Goal: Task Accomplishment & Management: Use online tool/utility

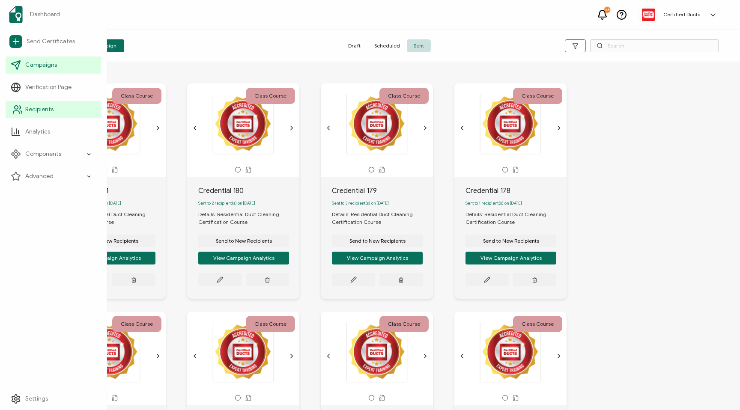
click at [33, 106] on span "Recipients" at bounding box center [39, 109] width 28 height 9
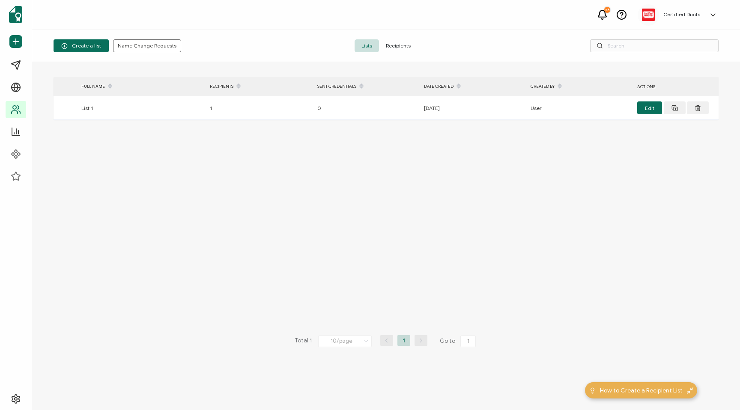
click at [395, 51] on span "Recipients" at bounding box center [398, 45] width 39 height 13
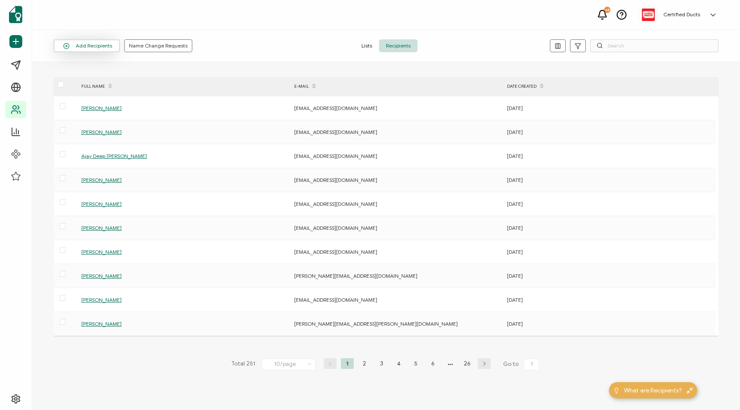
click at [95, 45] on button "Add Recipients" at bounding box center [87, 45] width 66 height 13
click at [100, 82] on span "Add a Single Recipient" at bounding box center [98, 83] width 54 height 6
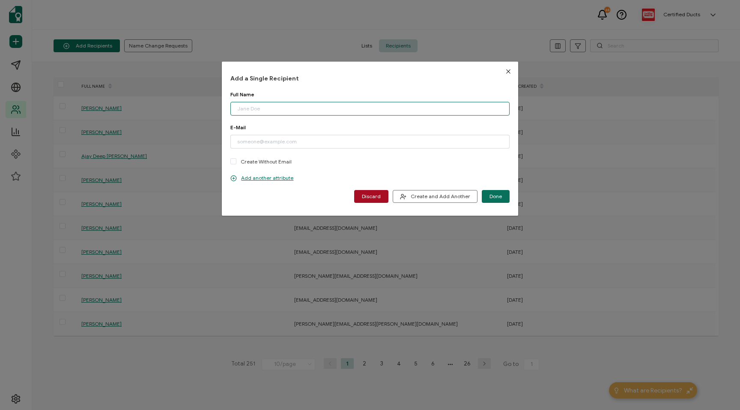
click at [257, 109] on input "dialog" at bounding box center [369, 109] width 279 height 14
paste input "[PERSON_NAME]"
type input "[PERSON_NAME]"
click at [261, 142] on input "dialog" at bounding box center [369, 142] width 279 height 14
paste input "[EMAIL_ADDRESS][DOMAIN_NAME]"
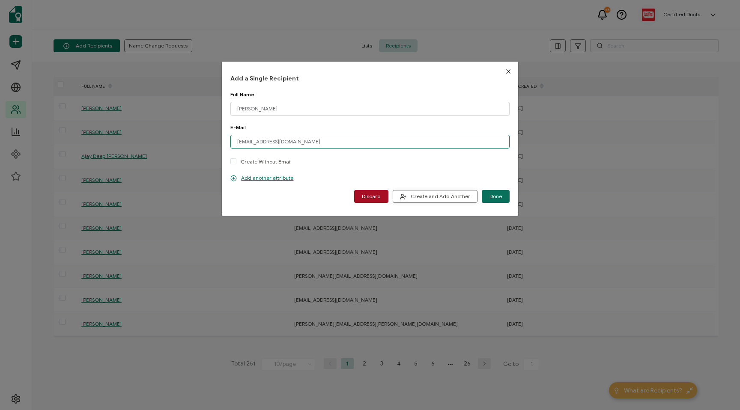
type input "[EMAIL_ADDRESS][DOMAIN_NAME]"
click at [443, 194] on span "Create and Add Another" at bounding box center [435, 196] width 70 height 6
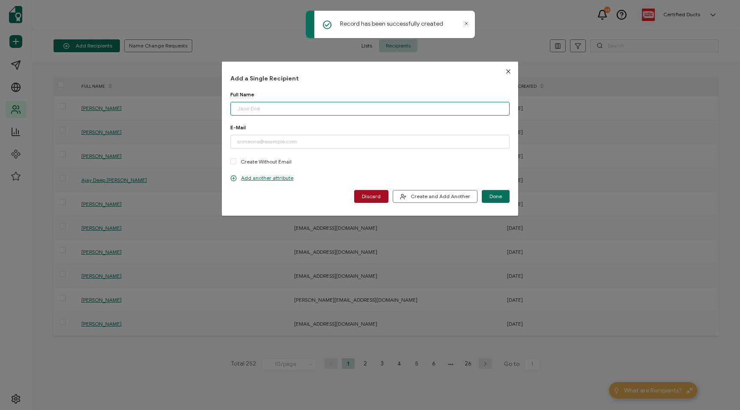
click at [263, 106] on input "dialog" at bounding box center [369, 109] width 279 height 14
paste input "[PERSON_NAME]"
type input "[PERSON_NAME]"
click at [261, 142] on input "dialog" at bounding box center [369, 142] width 279 height 14
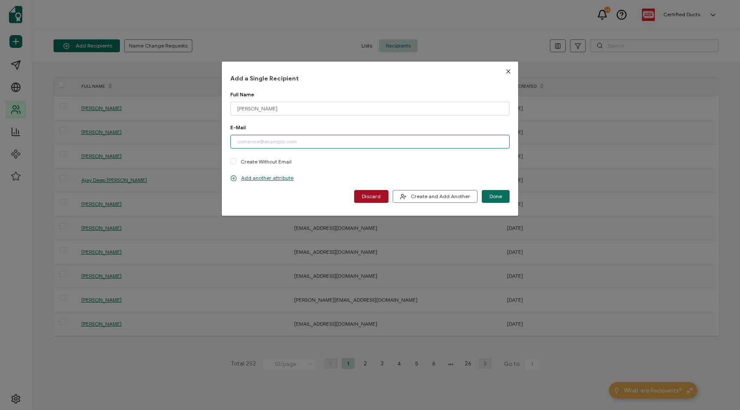
paste input "[EMAIL_ADDRESS][DOMAIN_NAME]"
click at [247, 141] on input "[EMAIL_ADDRESS][DOMAIN_NAME]" at bounding box center [369, 142] width 279 height 14
type input "[EMAIL_ADDRESS][DOMAIN_NAME]"
click at [439, 200] on button "Create and Add Another" at bounding box center [435, 196] width 85 height 13
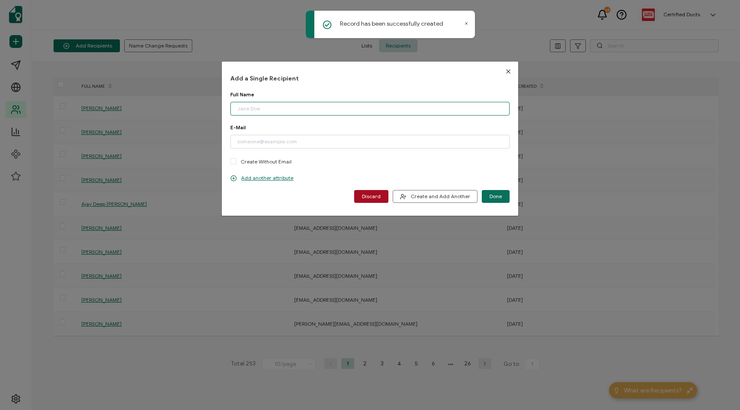
click at [273, 108] on input "dialog" at bounding box center [369, 109] width 279 height 14
paste input "[PERSON_NAME]"
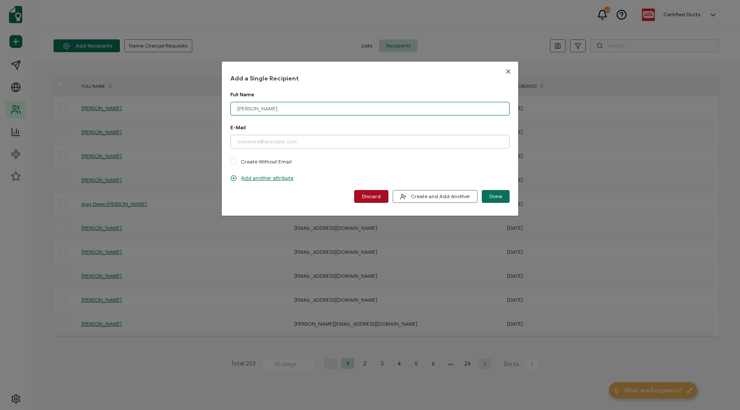
type input "[PERSON_NAME]"
click at [270, 136] on input "dialog" at bounding box center [369, 142] width 279 height 14
paste input "[EMAIL_ADDRESS][DOMAIN_NAME]"
type input "[EMAIL_ADDRESS][DOMAIN_NAME]"
click at [493, 198] on span "Done" at bounding box center [495, 196] width 12 height 5
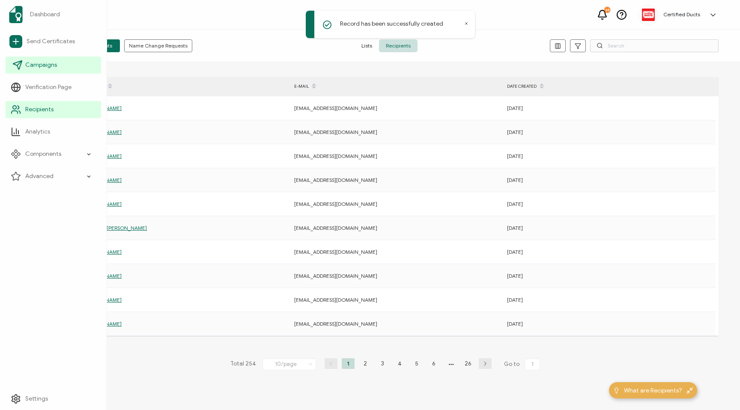
click at [18, 63] on icon at bounding box center [17, 65] width 10 height 10
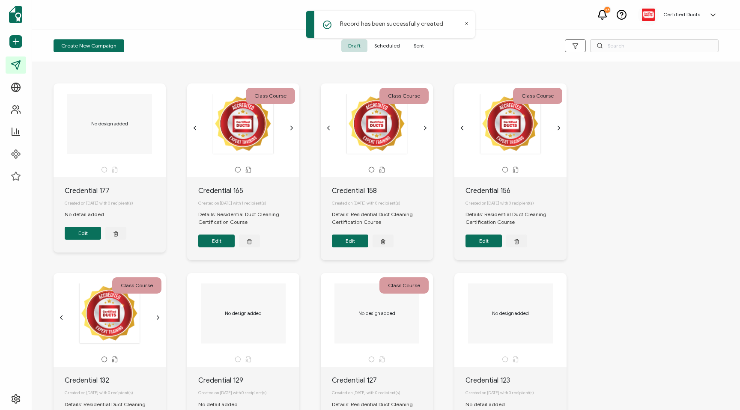
click at [414, 51] on span "Sent" at bounding box center [419, 45] width 24 height 13
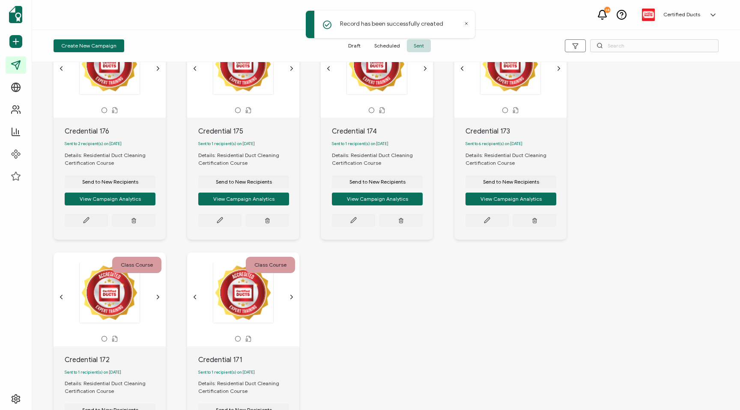
scroll to position [406, 0]
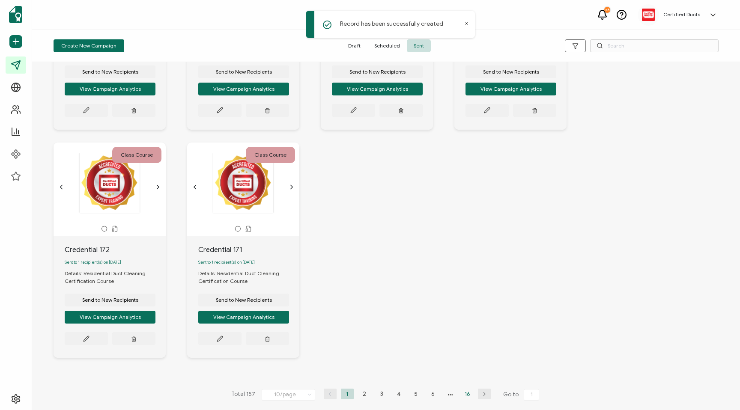
click at [467, 395] on li "16" at bounding box center [467, 394] width 13 height 11
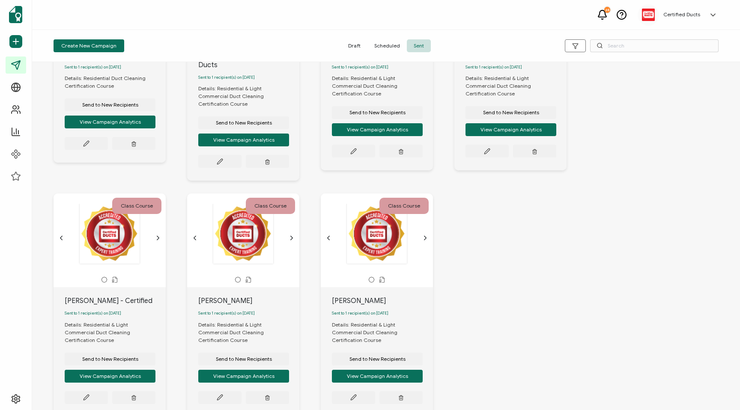
scroll to position [175, 0]
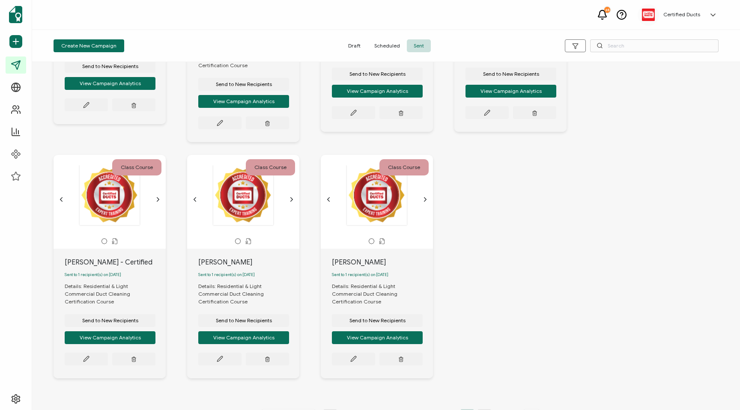
click at [449, 409] on li "15" at bounding box center [449, 414] width 13 height 11
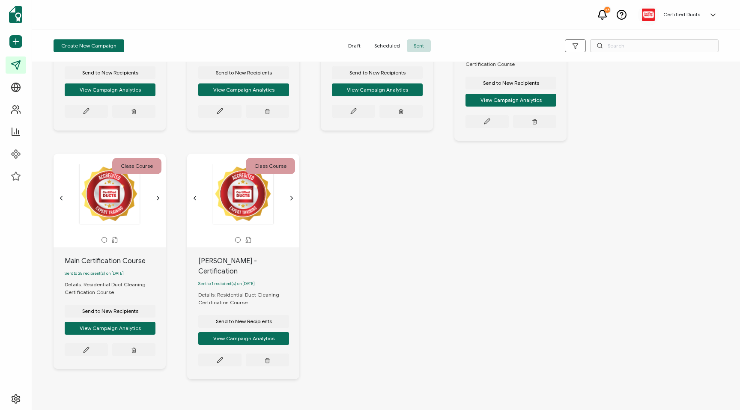
scroll to position [406, 0]
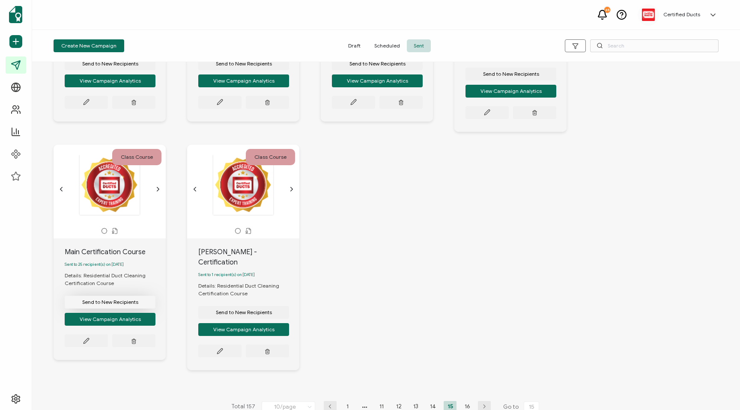
click at [94, 300] on span "Send to New Recipients" at bounding box center [110, 302] width 56 height 5
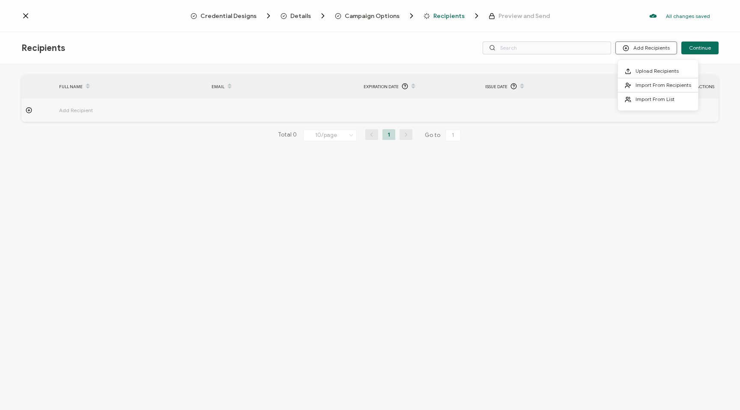
click at [645, 47] on button "Add Recipients" at bounding box center [646, 48] width 62 height 13
click at [636, 88] on span "Import From Recipients" at bounding box center [663, 85] width 56 height 6
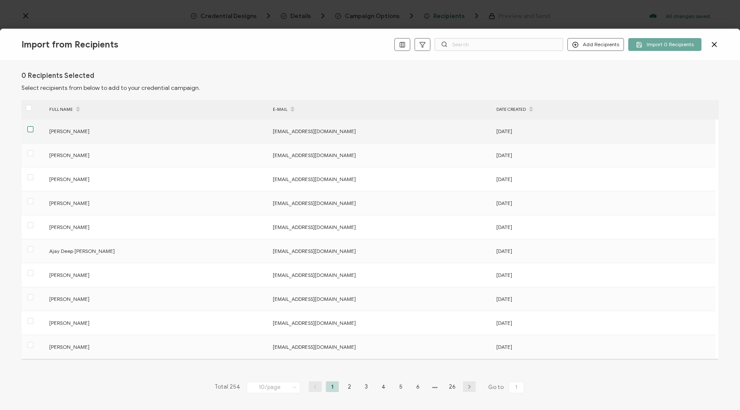
click at [30, 131] on span at bounding box center [30, 129] width 6 height 6
click at [33, 126] on input "checkbox" at bounding box center [33, 126] width 0 height 0
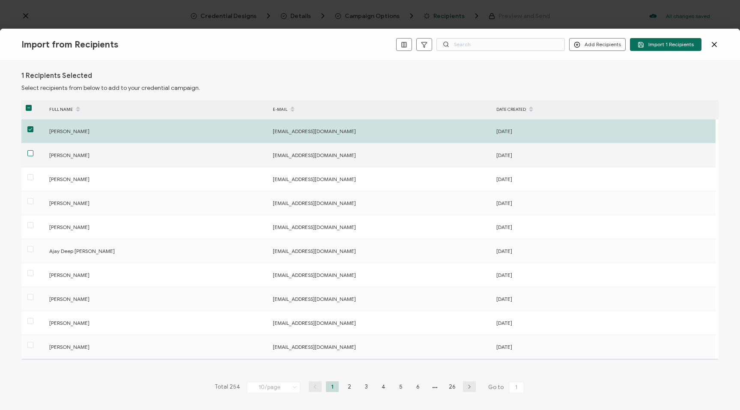
click at [30, 152] on span at bounding box center [30, 153] width 6 height 6
click at [33, 150] on input "checkbox" at bounding box center [33, 150] width 0 height 0
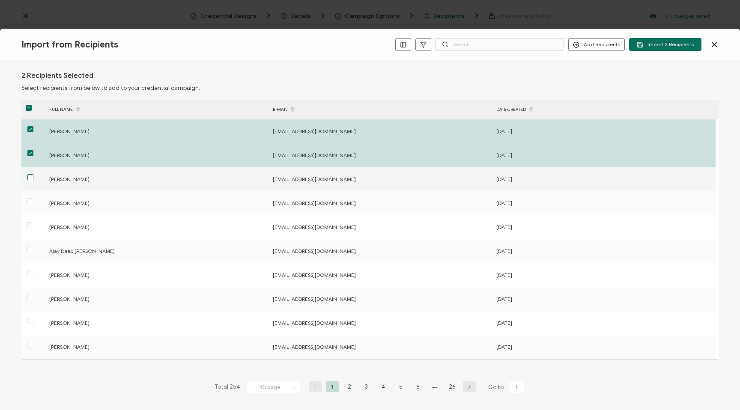
click at [27, 179] on span at bounding box center [30, 177] width 6 height 6
click at [33, 174] on input "checkbox" at bounding box center [33, 174] width 0 height 0
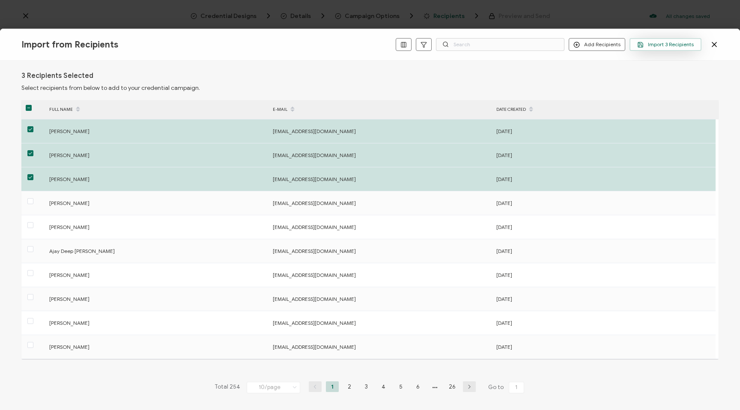
click at [655, 45] on span "Import 3 Recipients" at bounding box center [665, 45] width 57 height 6
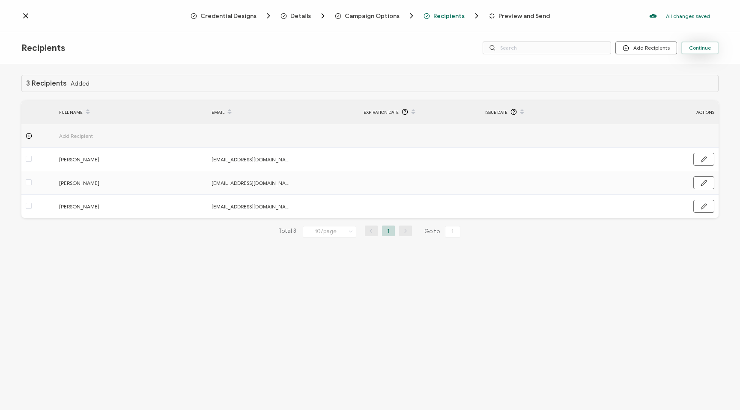
click at [700, 50] on span "Continue" at bounding box center [700, 47] width 22 height 5
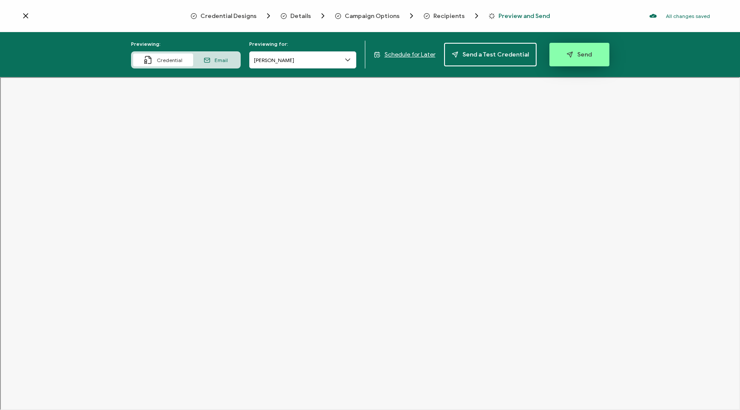
click at [576, 54] on span "Send" at bounding box center [578, 54] width 25 height 6
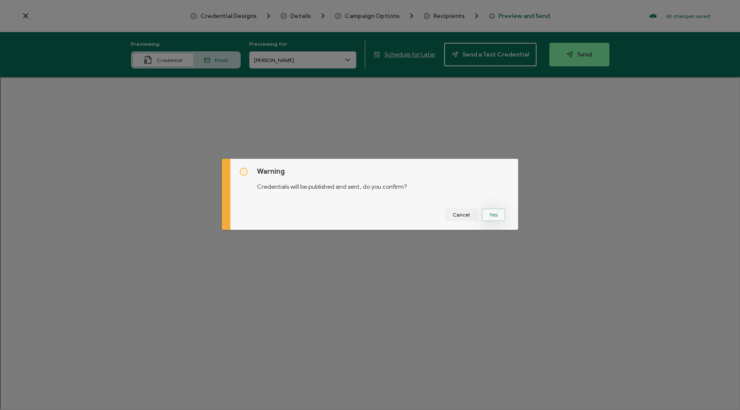
click at [490, 214] on button "Yes" at bounding box center [494, 214] width 24 height 13
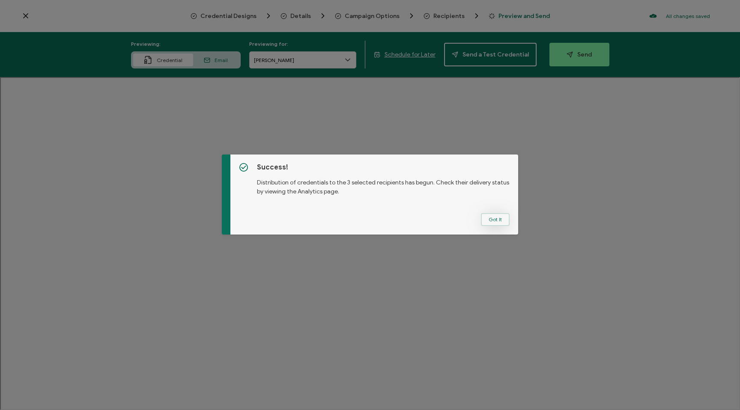
click at [494, 217] on button "Got It" at bounding box center [495, 219] width 29 height 13
